Goal: Information Seeking & Learning: Check status

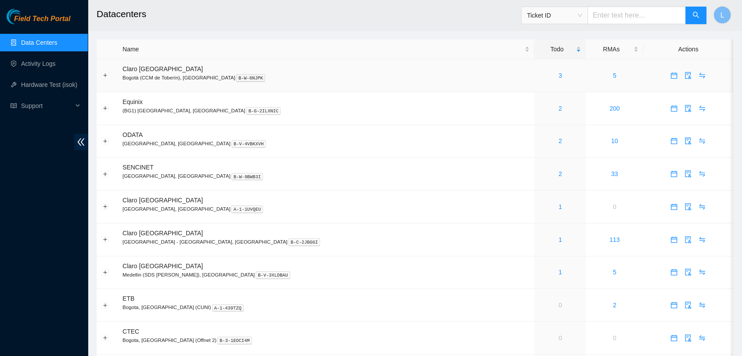
click at [539, 76] on div "3" at bounding box center [560, 76] width 42 height 10
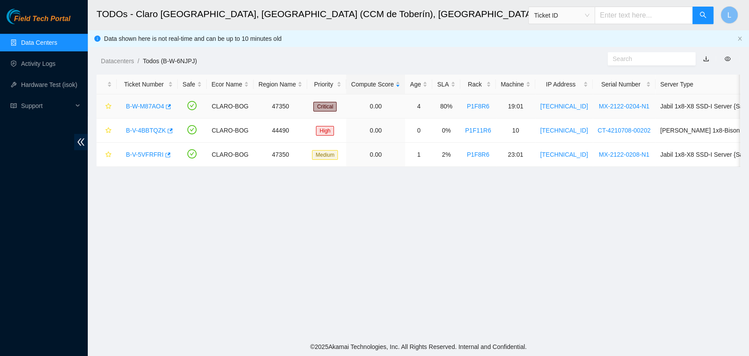
click at [148, 107] on link "B-W-M87AO4" at bounding box center [145, 106] width 38 height 7
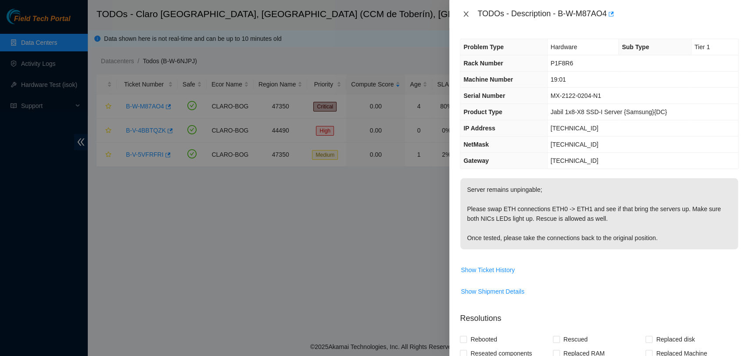
click at [468, 15] on icon "close" at bounding box center [466, 14] width 7 height 7
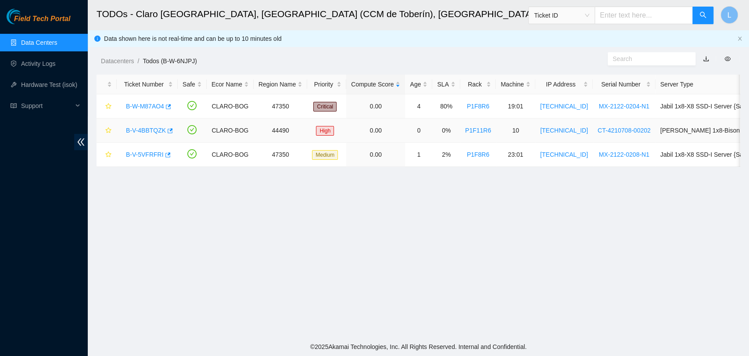
click at [146, 132] on link "B-V-4BBTQZK" at bounding box center [146, 130] width 40 height 7
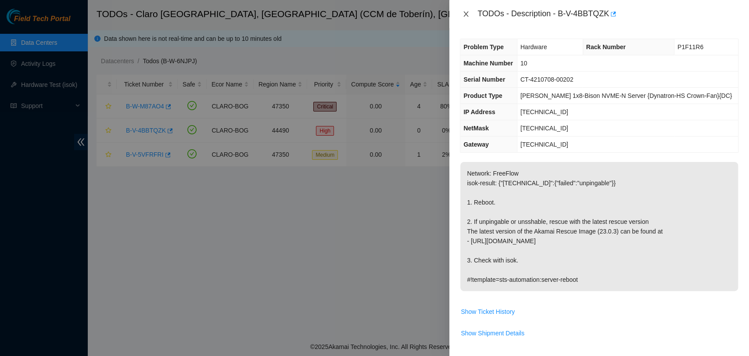
click at [468, 11] on icon "close" at bounding box center [466, 13] width 5 height 5
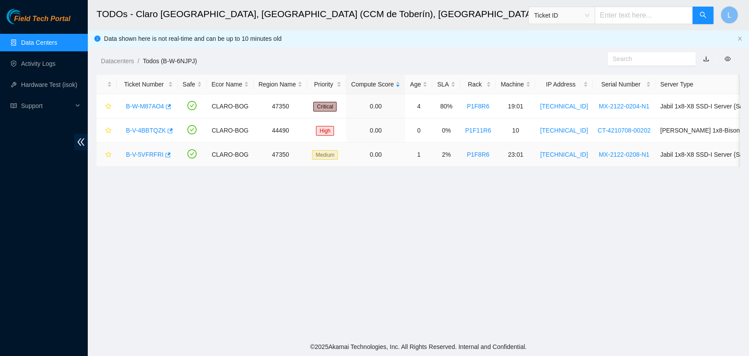
click at [148, 155] on link "B-V-5VFRFRI" at bounding box center [145, 154] width 38 height 7
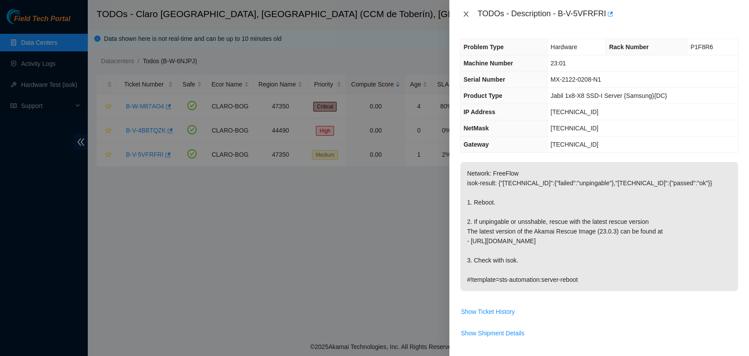
click at [465, 14] on icon "close" at bounding box center [466, 14] width 7 height 7
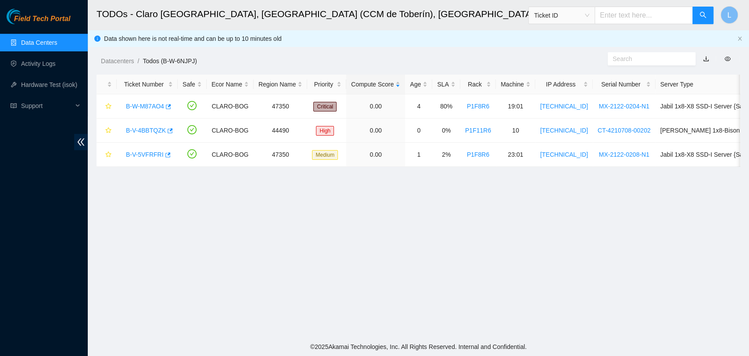
click at [40, 43] on link "Data Centers" at bounding box center [39, 42] width 36 height 7
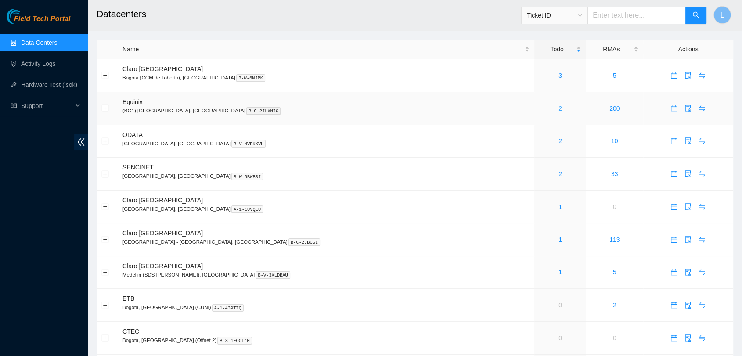
click at [558, 110] on link "2" at bounding box center [560, 108] width 4 height 7
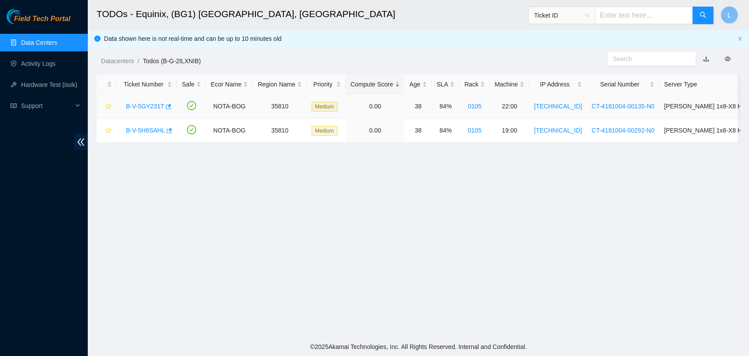
click at [147, 108] on link "B-V-5GY231T" at bounding box center [145, 106] width 38 height 7
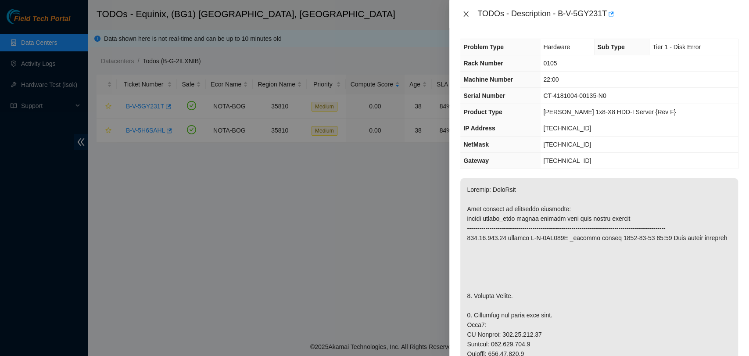
click at [465, 15] on icon "close" at bounding box center [466, 13] width 5 height 5
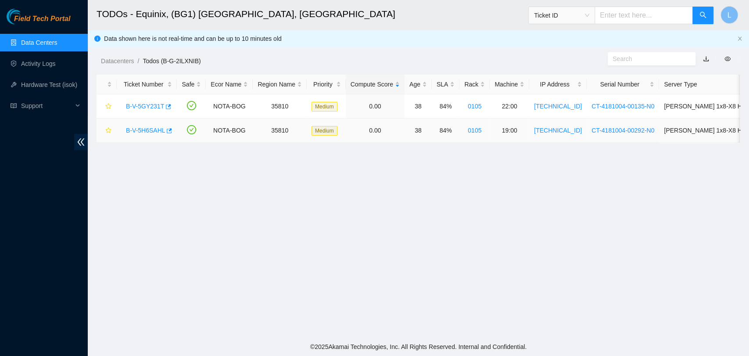
click at [148, 132] on link "B-V-5H6SAHL" at bounding box center [145, 130] width 39 height 7
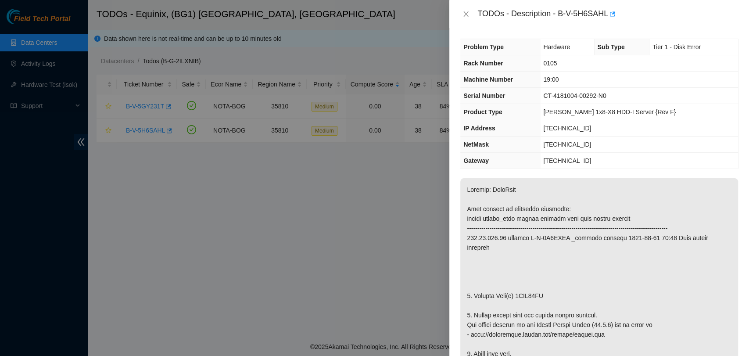
click at [468, 19] on div "TODOs - Description - B-V-5H6SAHL" at bounding box center [599, 14] width 279 height 14
click at [468, 15] on icon "close" at bounding box center [466, 14] width 7 height 7
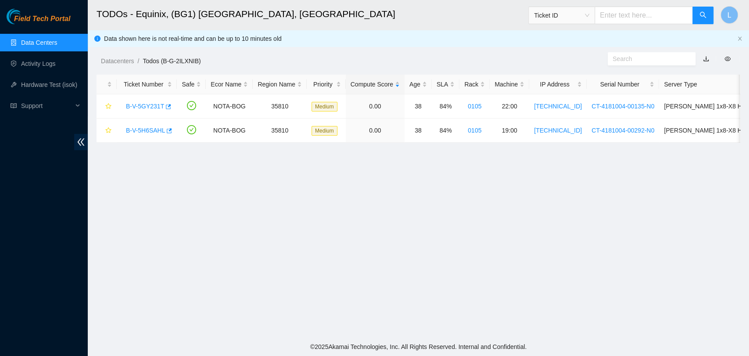
click at [28, 42] on link "Data Centers" at bounding box center [39, 42] width 36 height 7
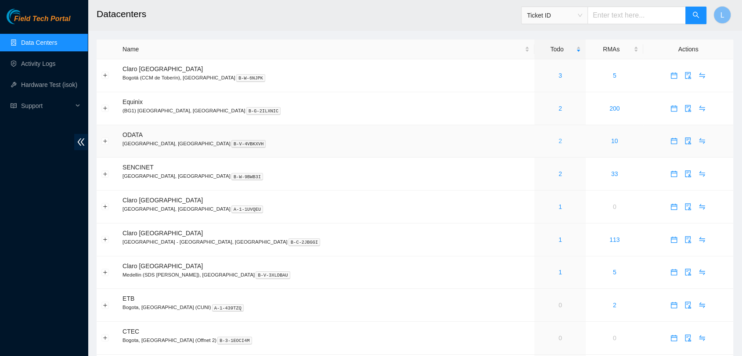
click at [558, 141] on link "2" at bounding box center [560, 140] width 4 height 7
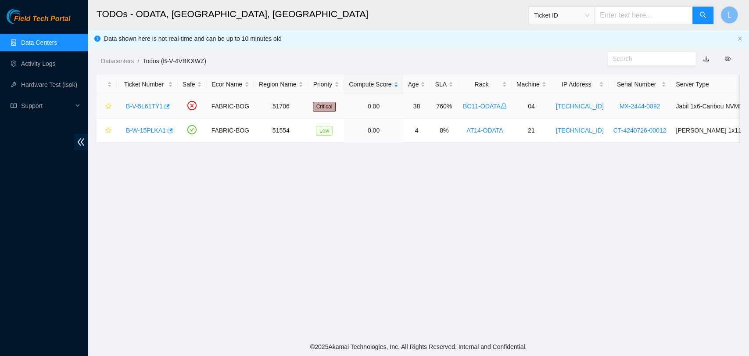
click at [143, 106] on link "B-V-5L61TY1" at bounding box center [144, 106] width 37 height 7
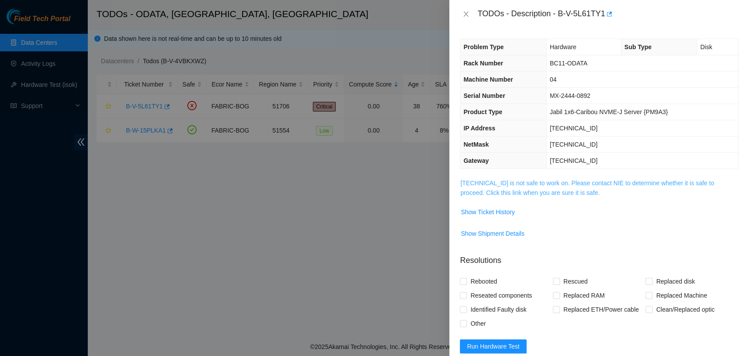
click at [498, 191] on link "[TECHNICAL_ID] is not safe to work on. Please contact NIE to determine whether …" at bounding box center [588, 188] width 254 height 17
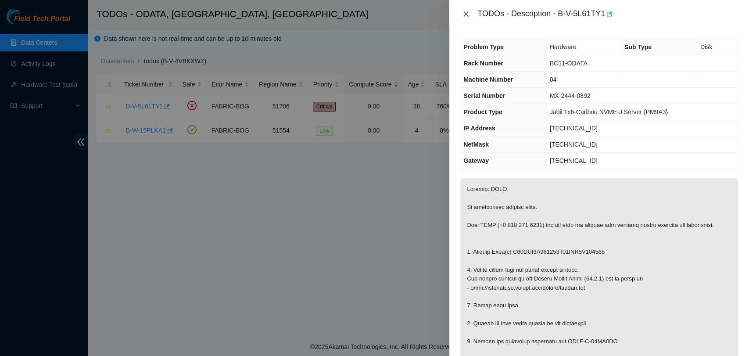
click at [467, 15] on icon "close" at bounding box center [466, 13] width 5 height 5
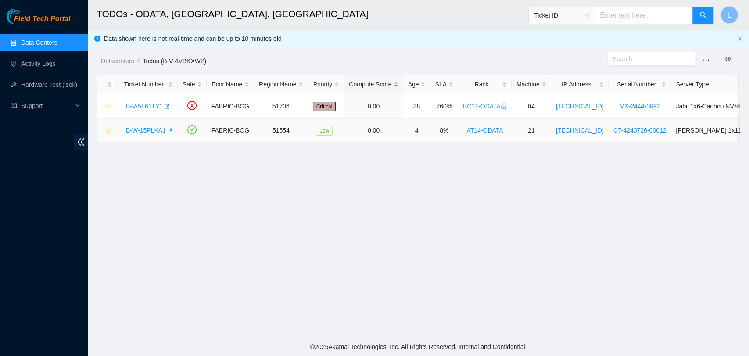
click at [145, 133] on link "B-W-15PLKA1" at bounding box center [146, 130] width 40 height 7
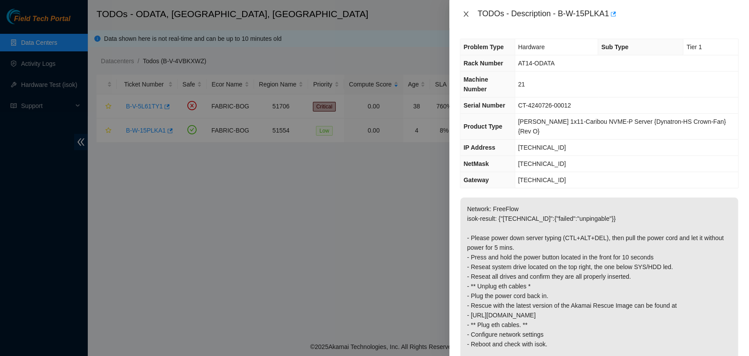
click at [469, 16] on icon "close" at bounding box center [466, 14] width 7 height 7
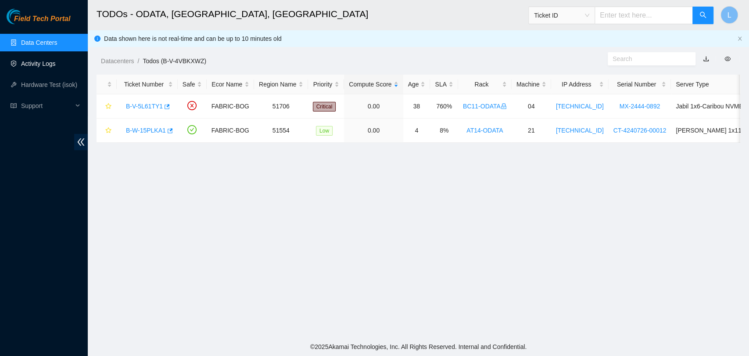
click at [42, 65] on link "Activity Logs" at bounding box center [38, 63] width 35 height 7
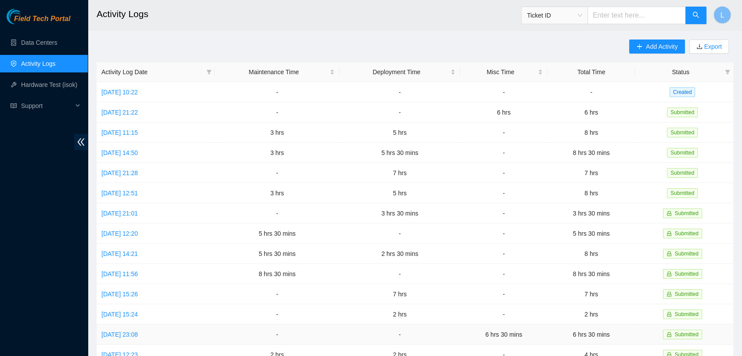
click at [215, 324] on td "[DATE] 23:08" at bounding box center [156, 334] width 118 height 20
